Goal: Find specific page/section: Find specific page/section

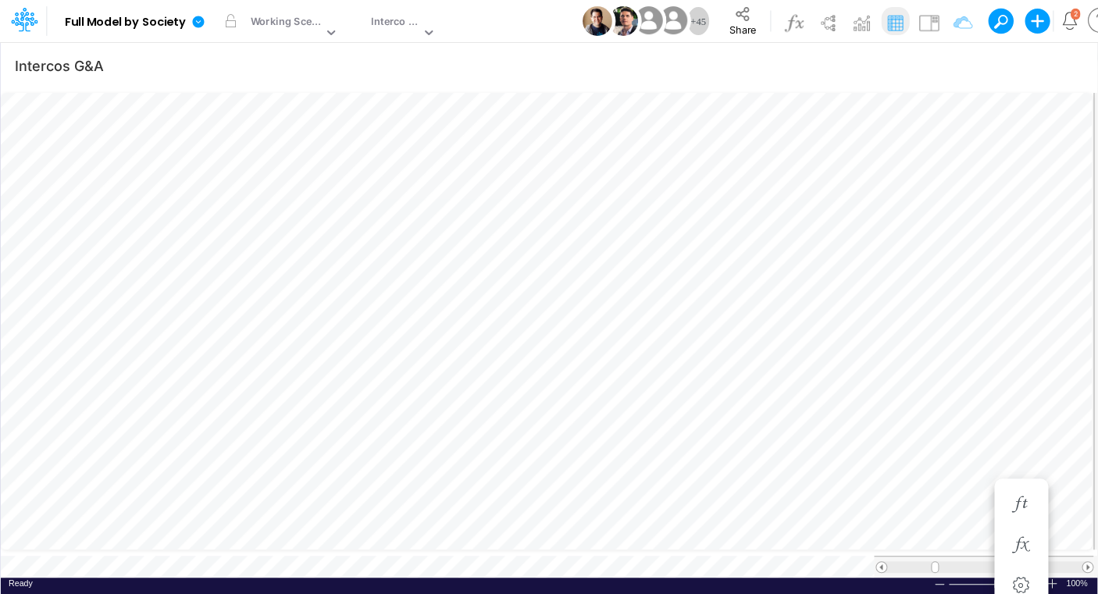
scroll to position [6, 23]
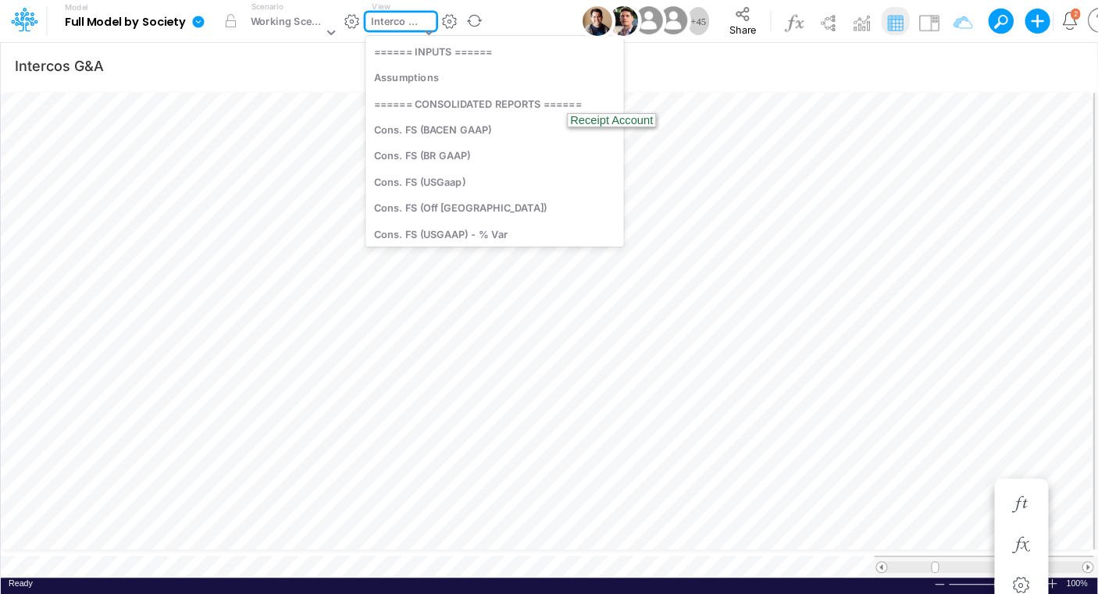
click at [402, 23] on div "Interco G&A" at bounding box center [395, 23] width 49 height 18
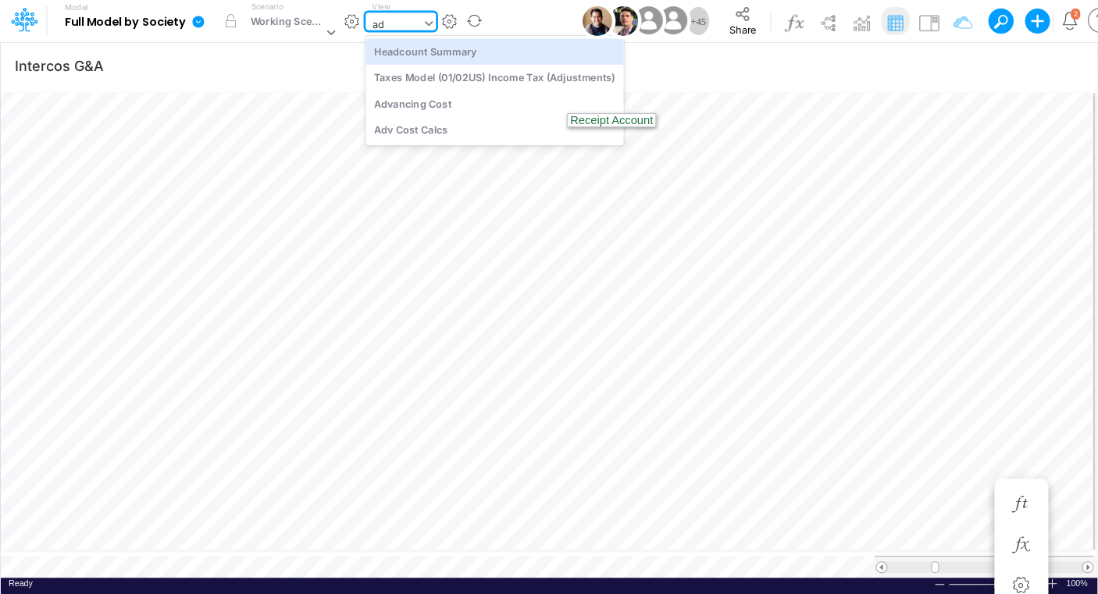
scroll to position [0, 0]
type input "adv"
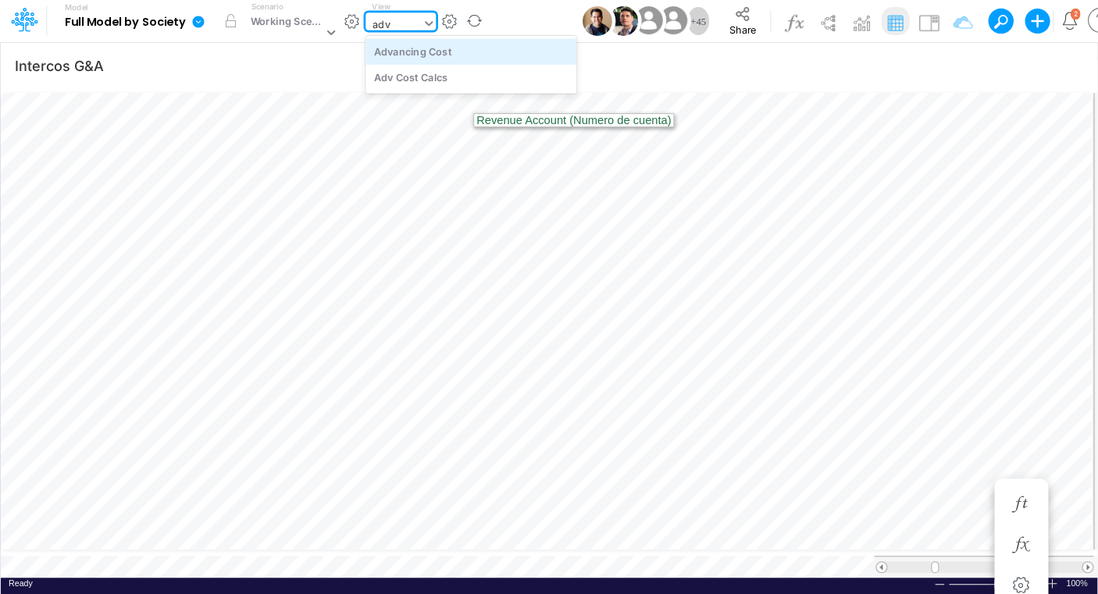
click at [405, 58] on div "Advancing Cost" at bounding box center [471, 51] width 211 height 26
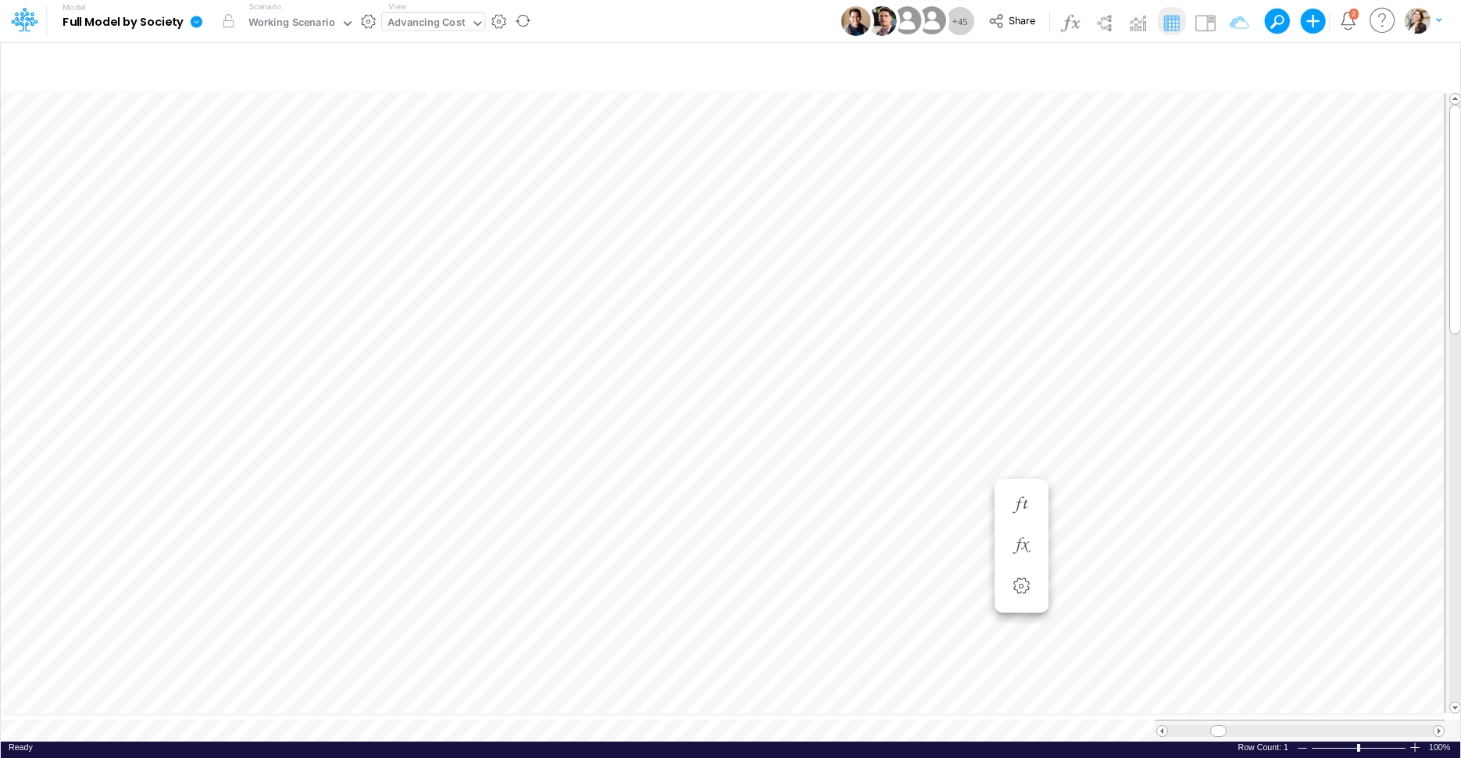
scroll to position [6, 110]
click at [1085, 503] on icon "button" at bounding box center [1095, 499] width 23 height 16
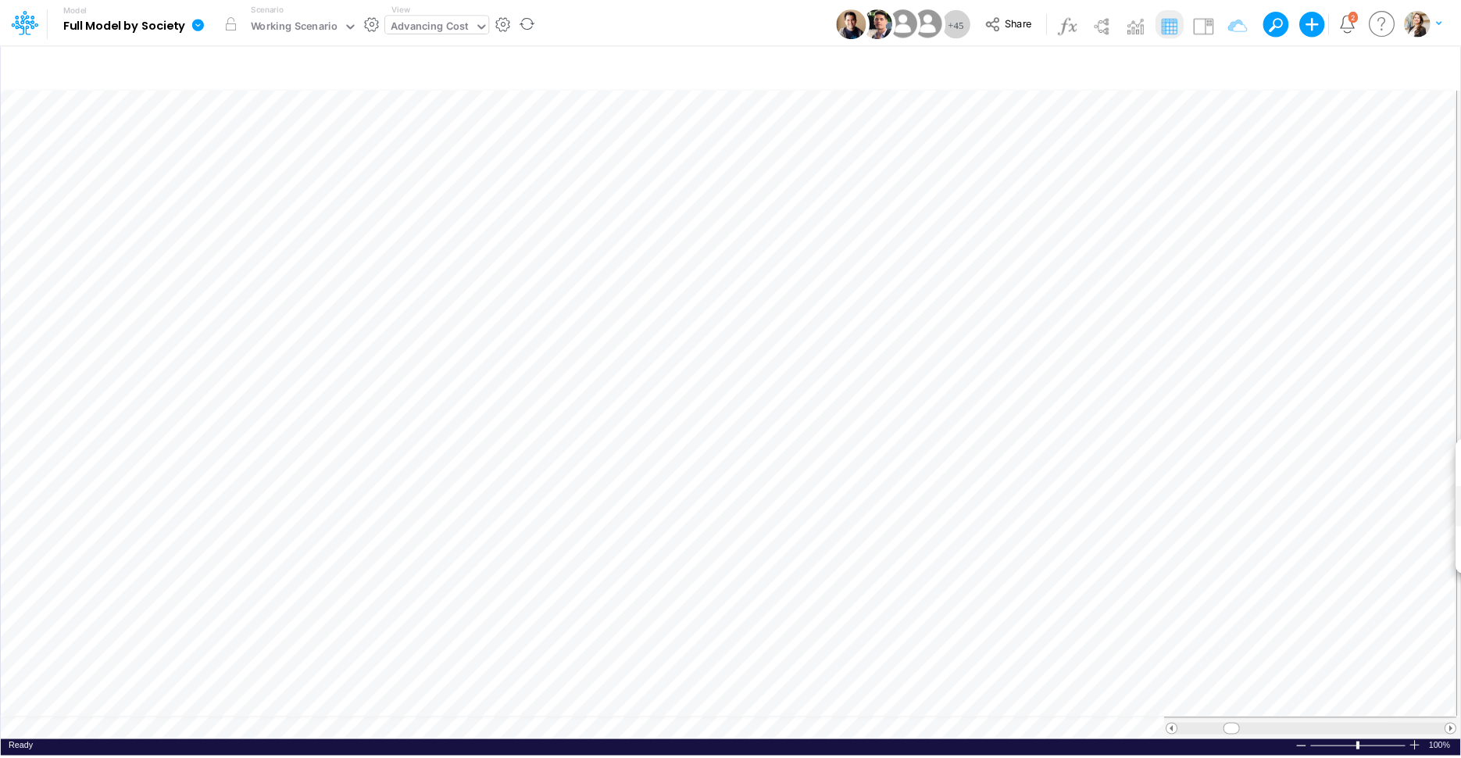
scroll to position [6, 10]
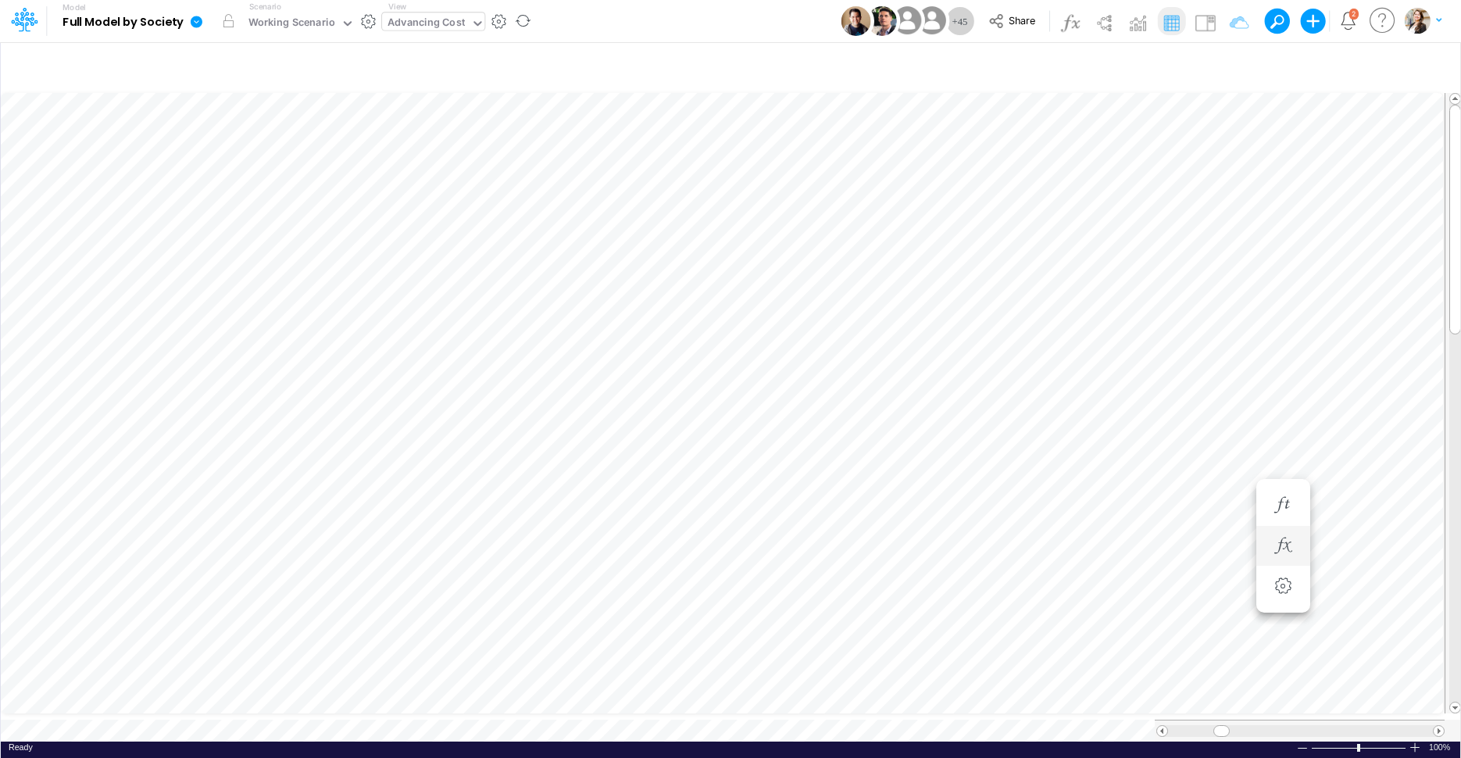
scroll to position [6, 51]
click at [409, 22] on div "Advancing Cost" at bounding box center [425, 24] width 77 height 18
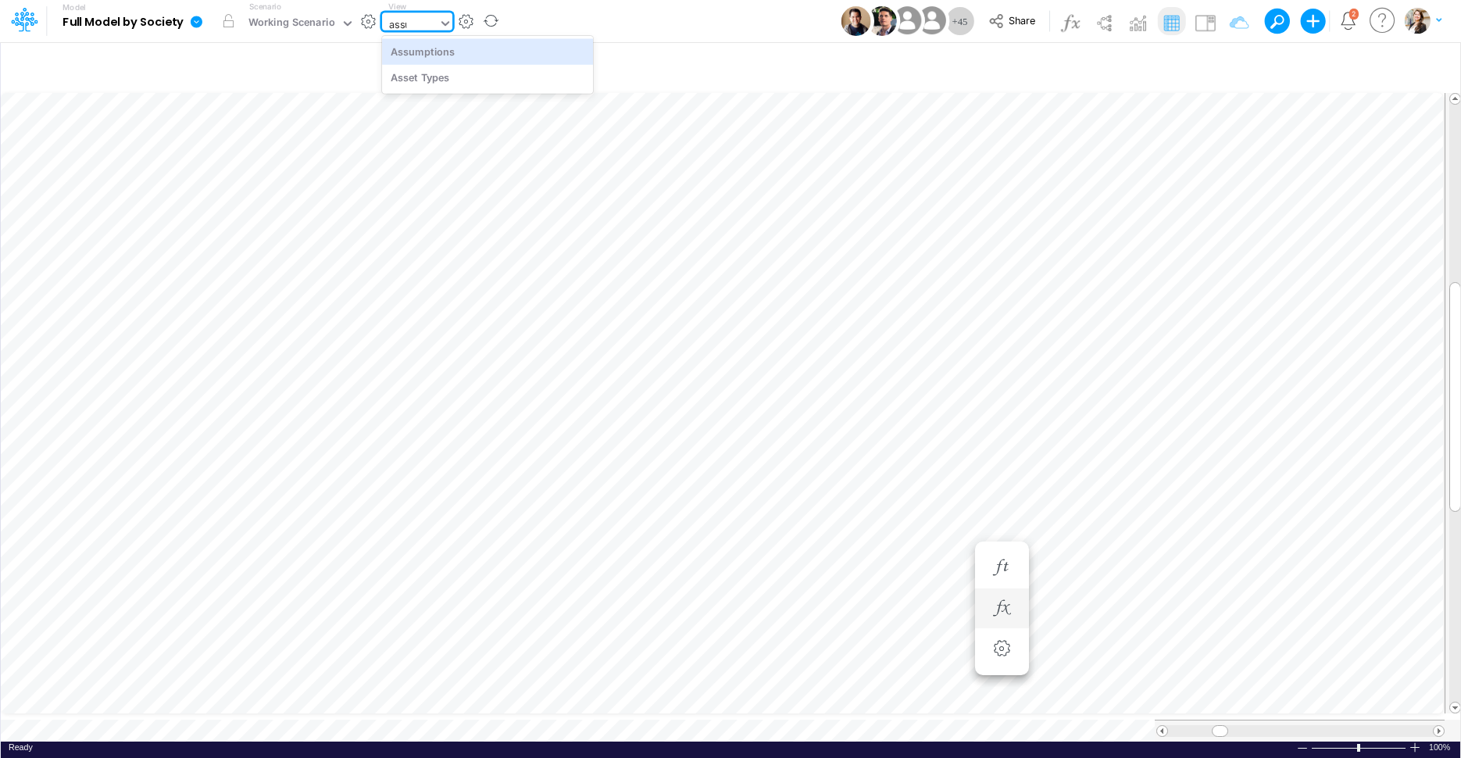
type input "assum"
click at [427, 55] on div "Assumptions" at bounding box center [487, 51] width 211 height 26
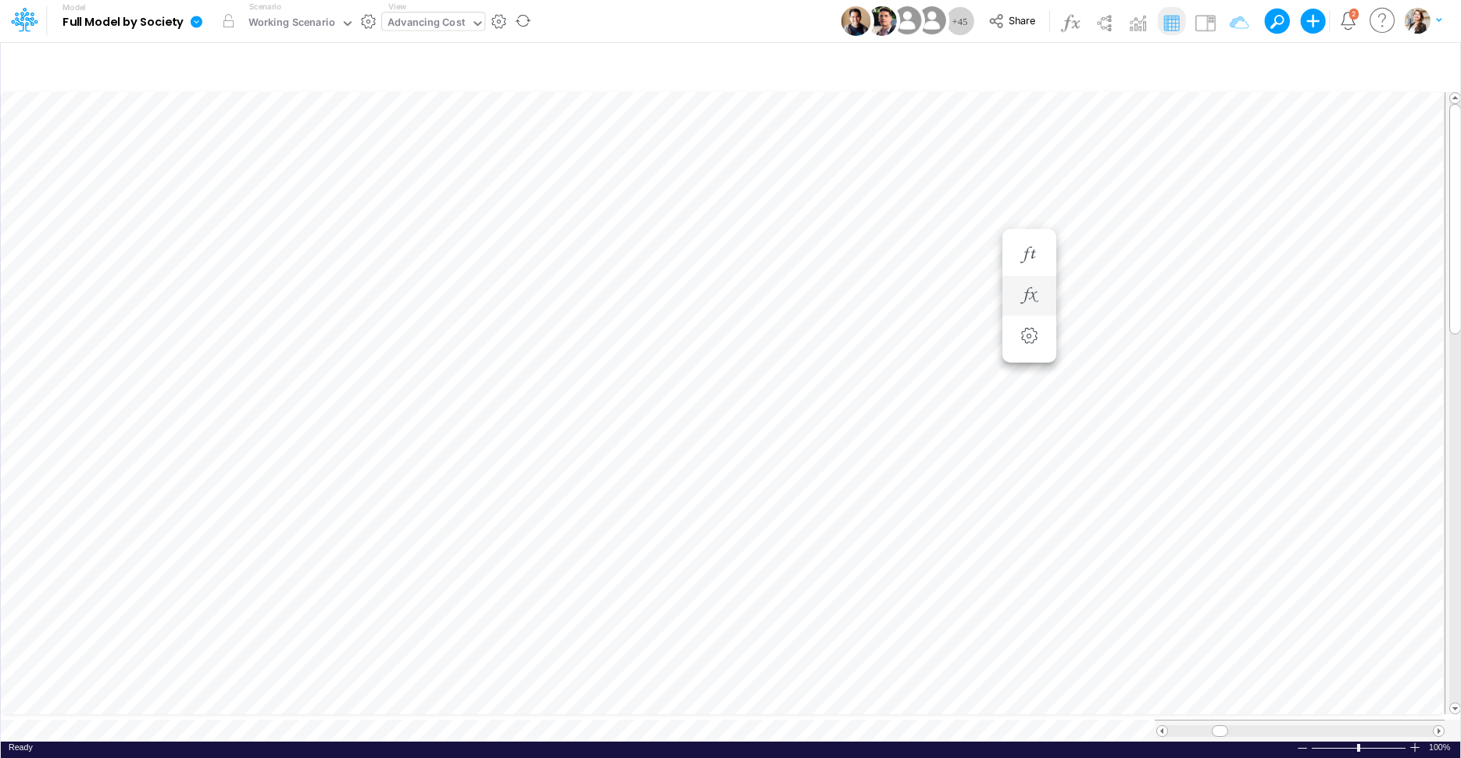
scroll to position [6, 51]
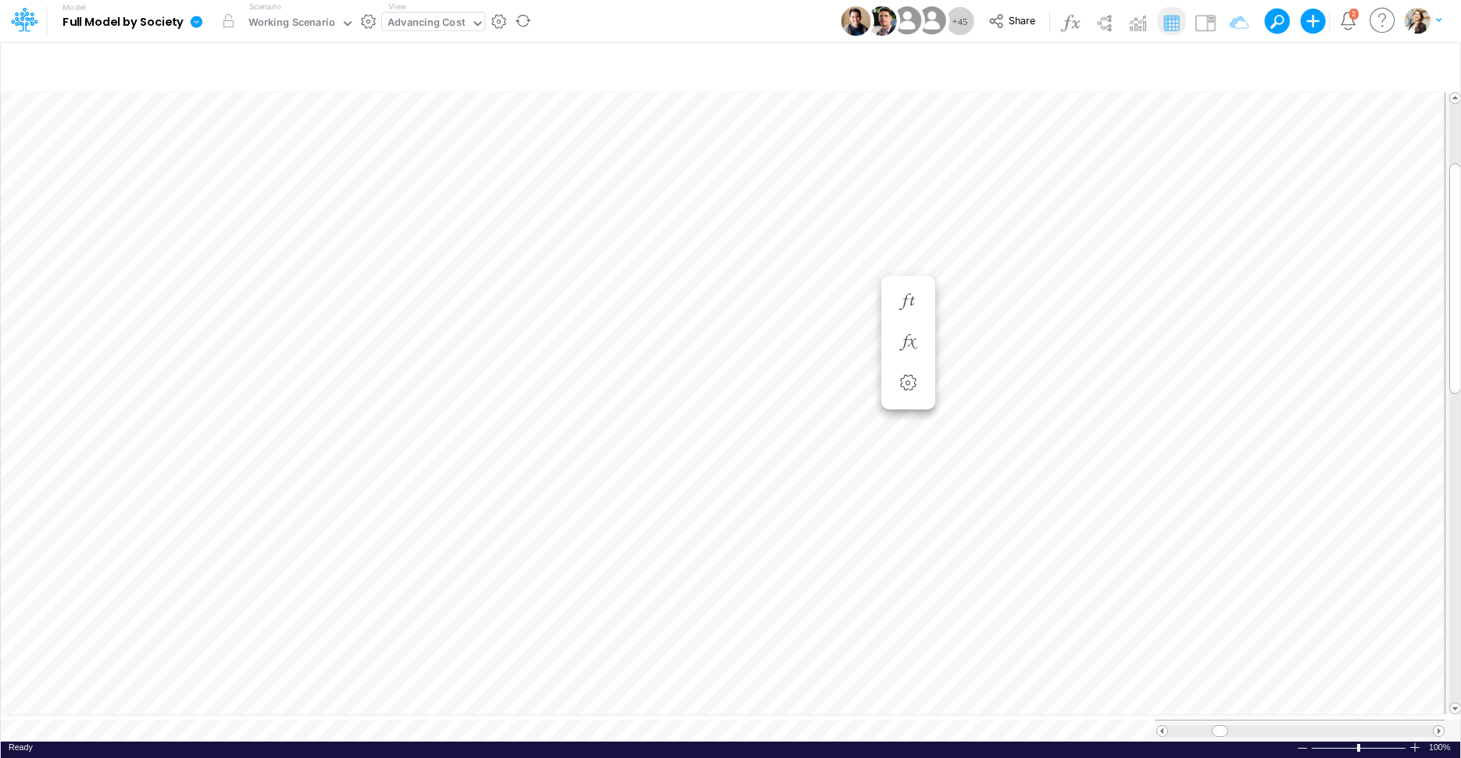
click at [416, 25] on div "Advancing Cost" at bounding box center [425, 24] width 77 height 18
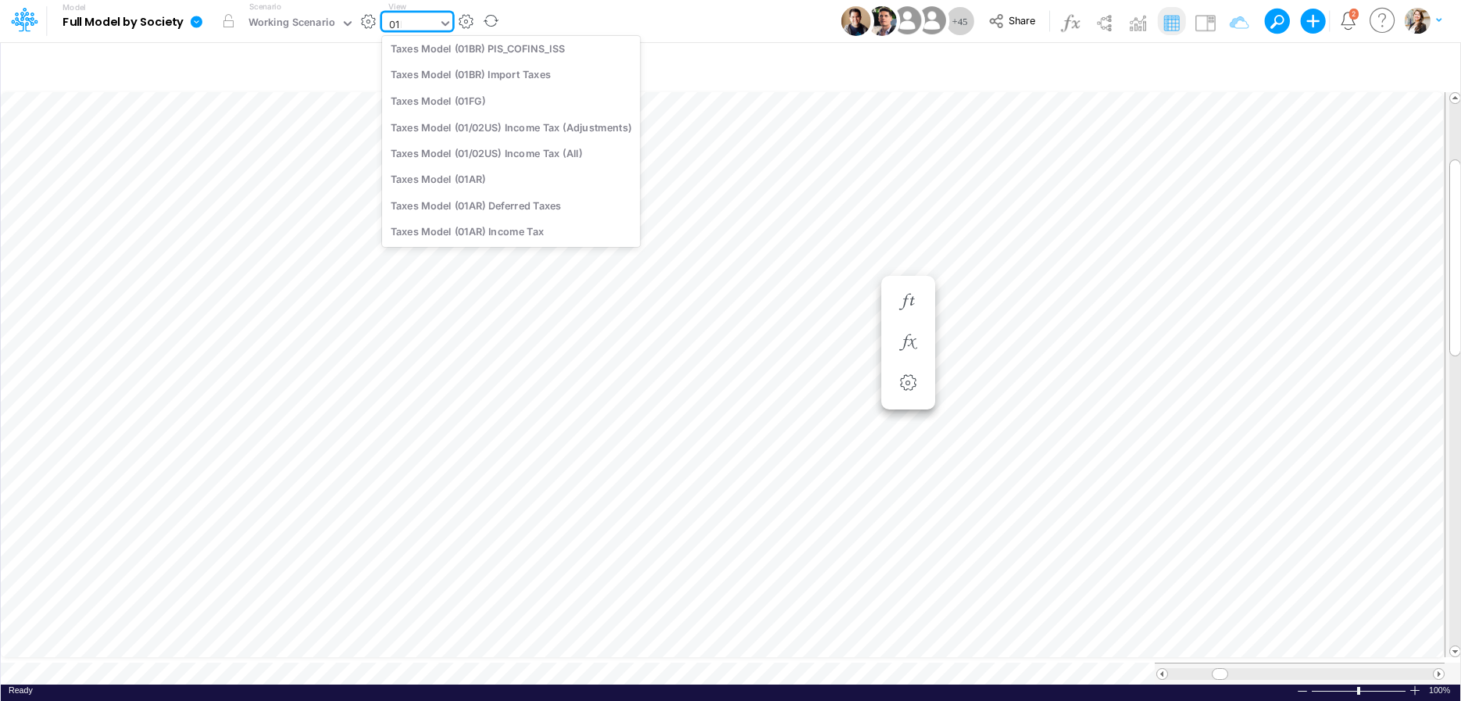
type input "01br"
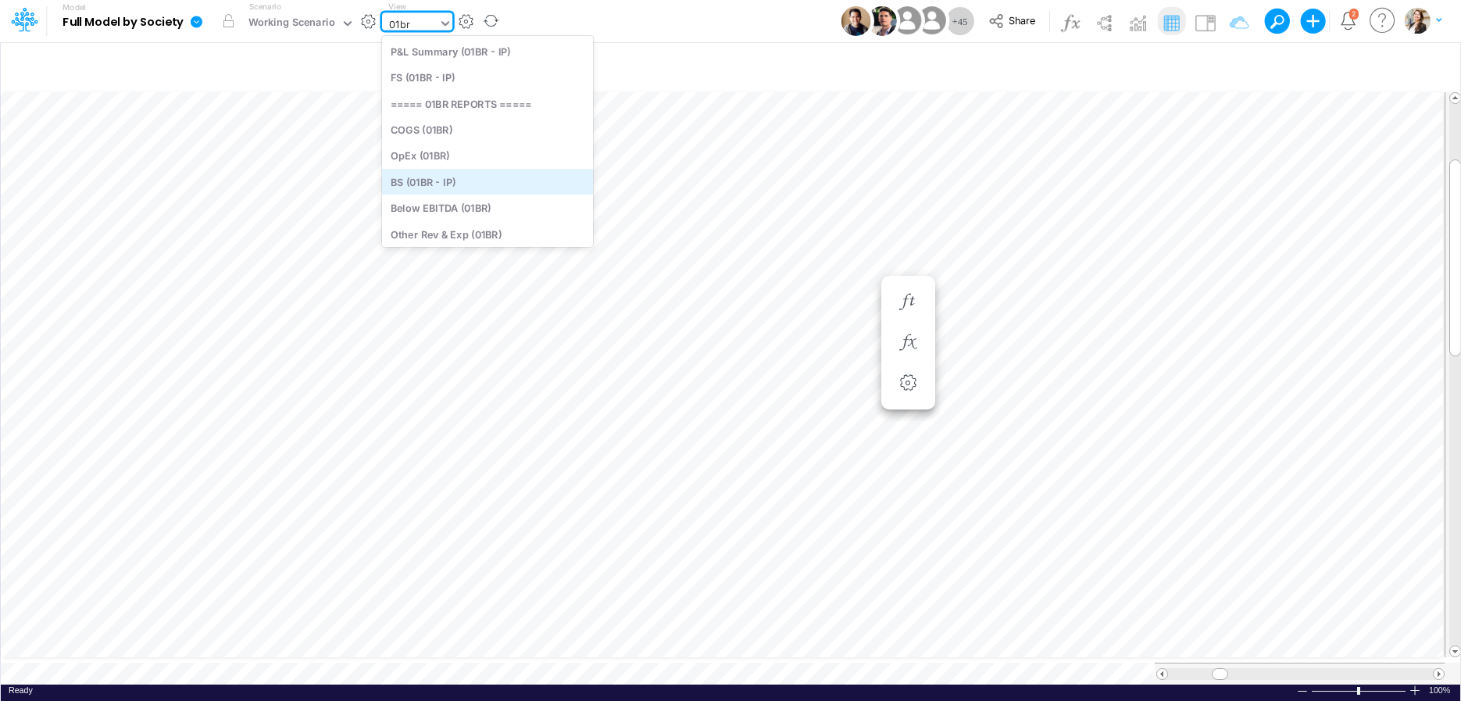
click at [461, 180] on div "BS (01BR - IP)" at bounding box center [487, 182] width 211 height 26
type input "BS (01BR - IP)"
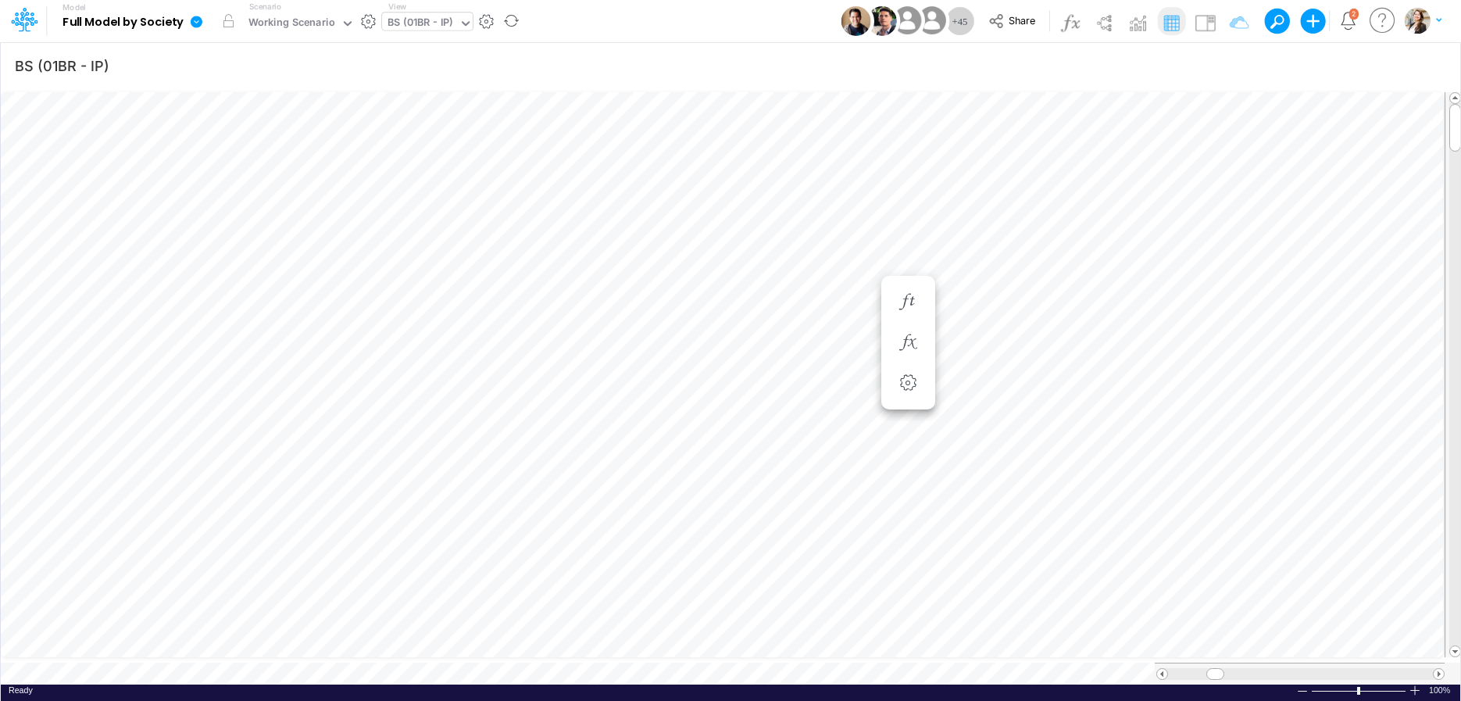
scroll to position [6, 51]
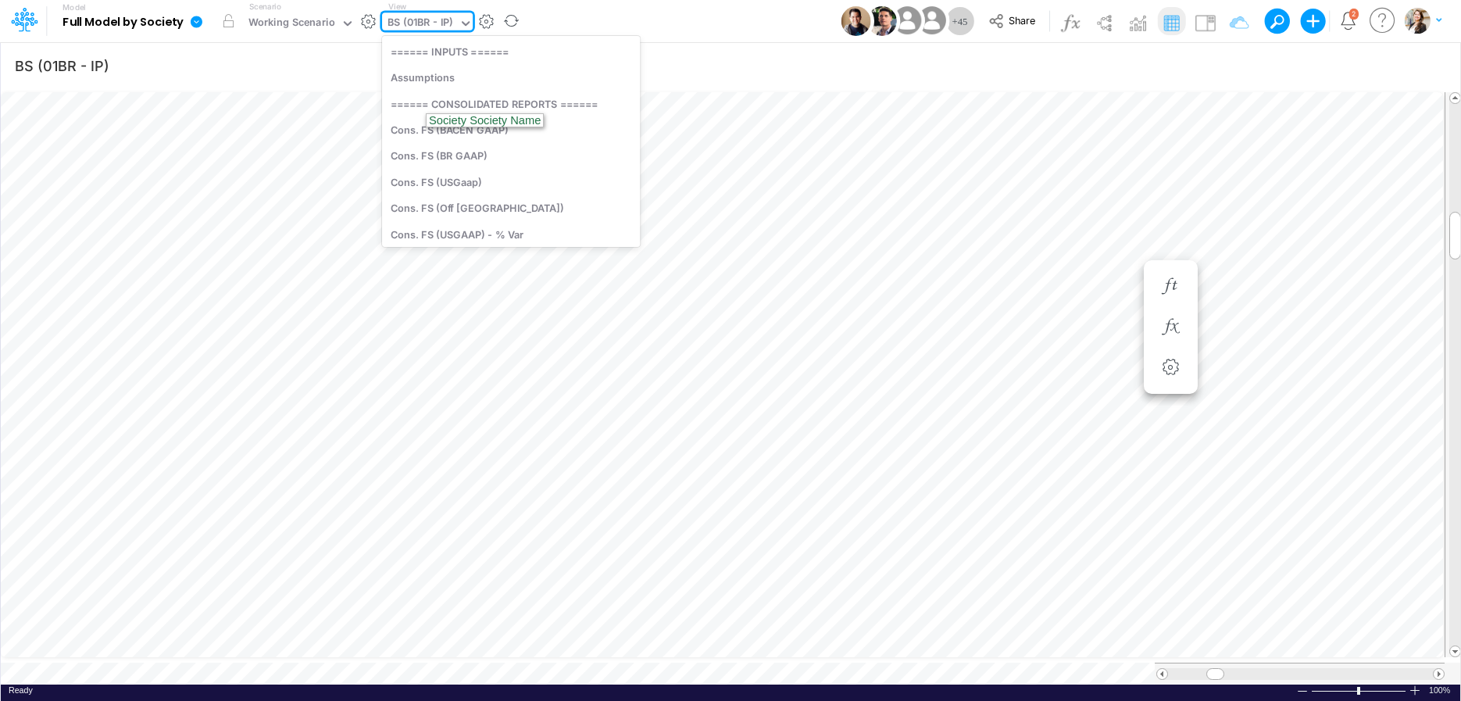
click at [422, 30] on div "BS (01BR - IP)" at bounding box center [420, 24] width 66 height 18
type input "fs"
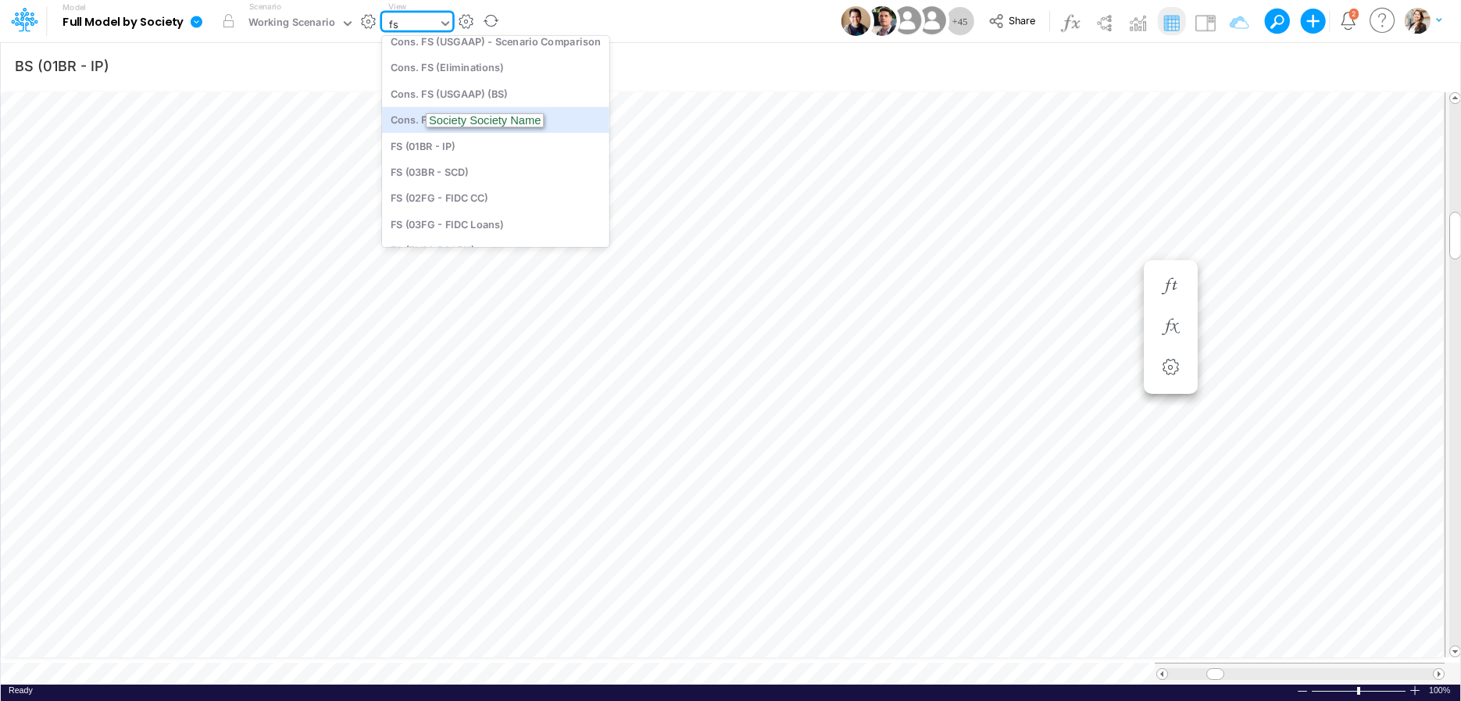
scroll to position [197, 0]
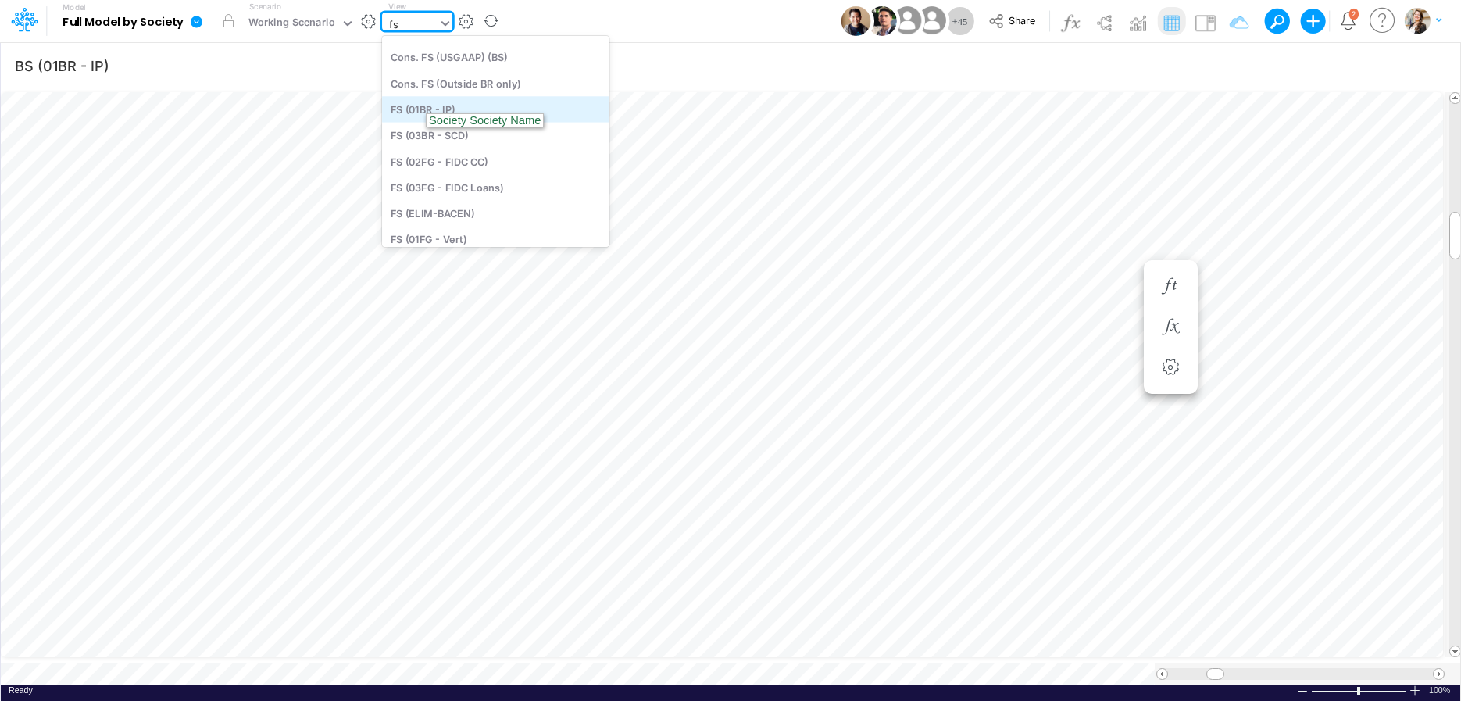
click at [413, 105] on div "FS (01BR - IP)" at bounding box center [495, 109] width 227 height 26
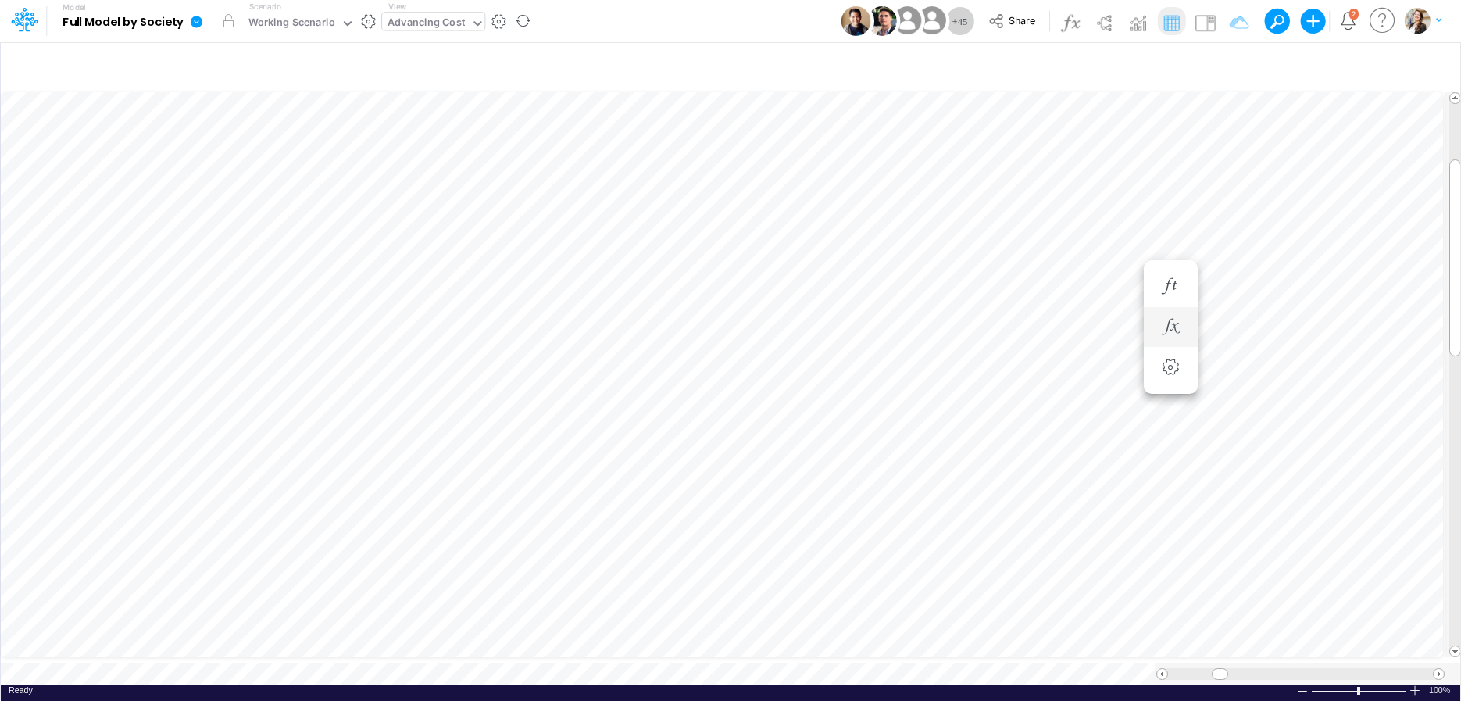
scroll to position [6, 10]
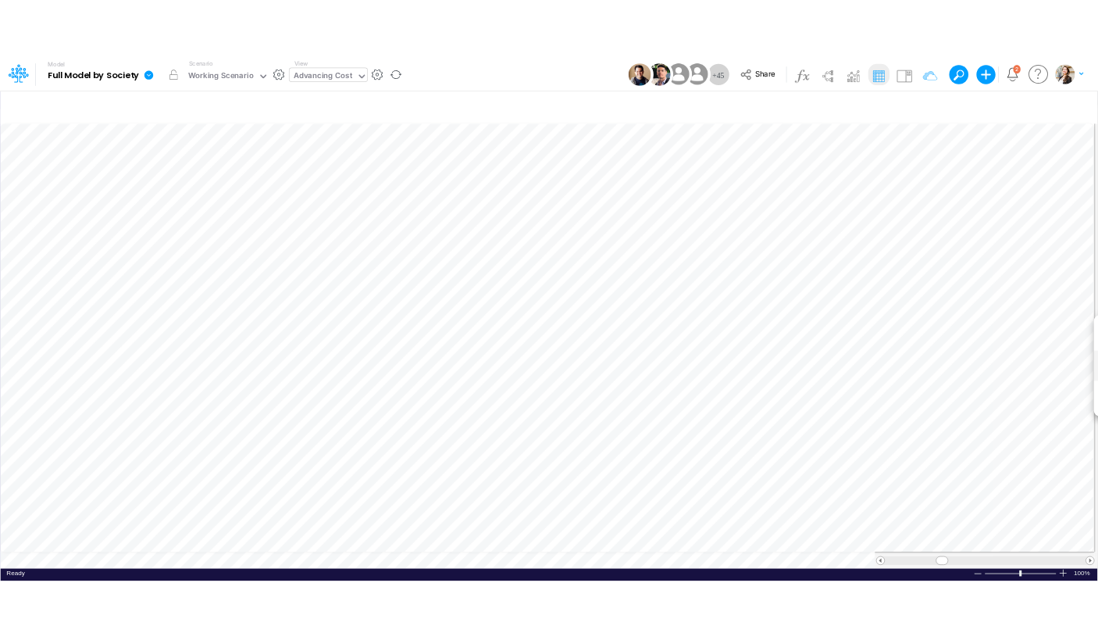
scroll to position [6, 3]
